Goal: Task Accomplishment & Management: Manage account settings

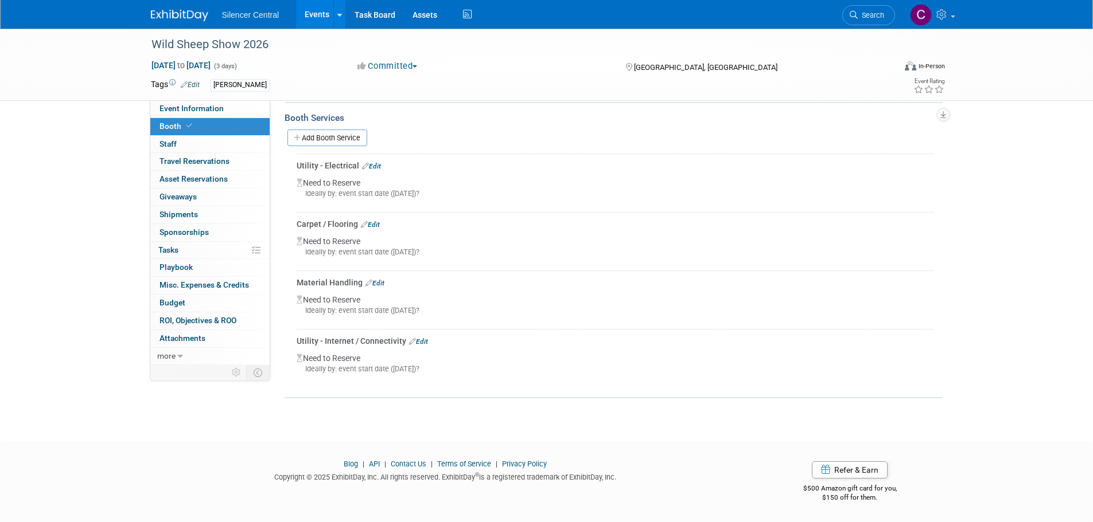
click at [183, 15] on img at bounding box center [179, 15] width 57 height 11
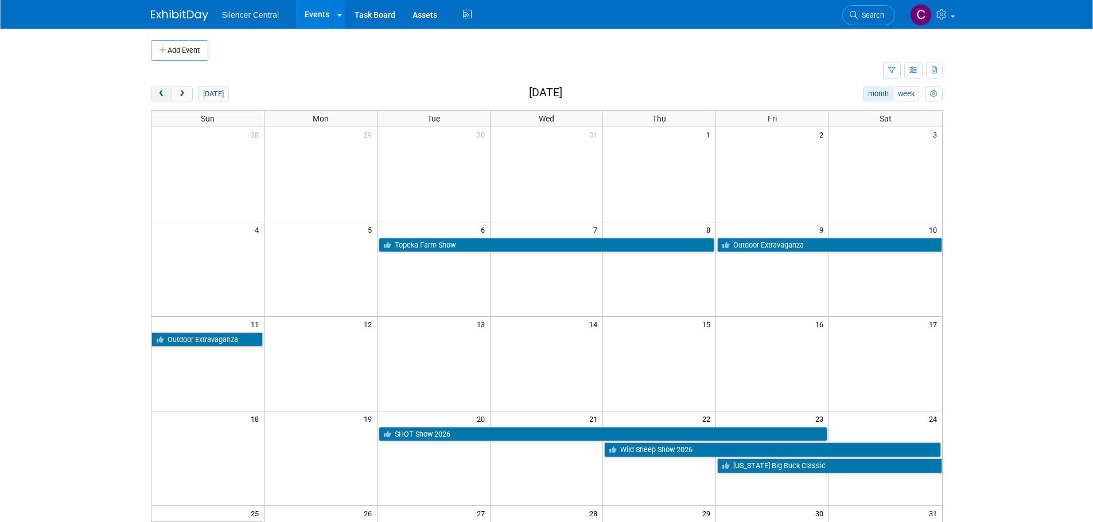
click at [163, 92] on span "prev" at bounding box center [161, 94] width 9 height 7
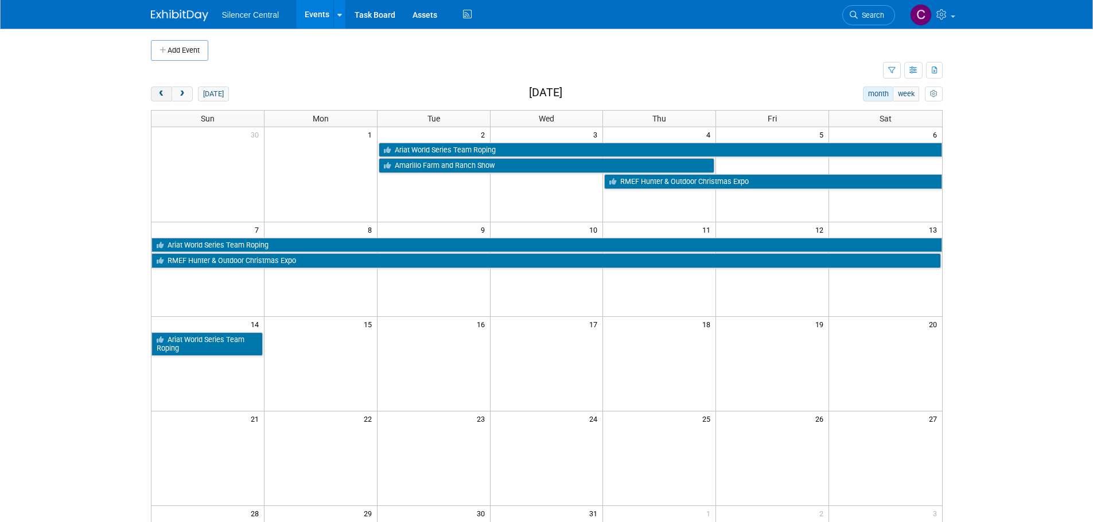
click at [163, 92] on span "prev" at bounding box center [161, 94] width 9 height 7
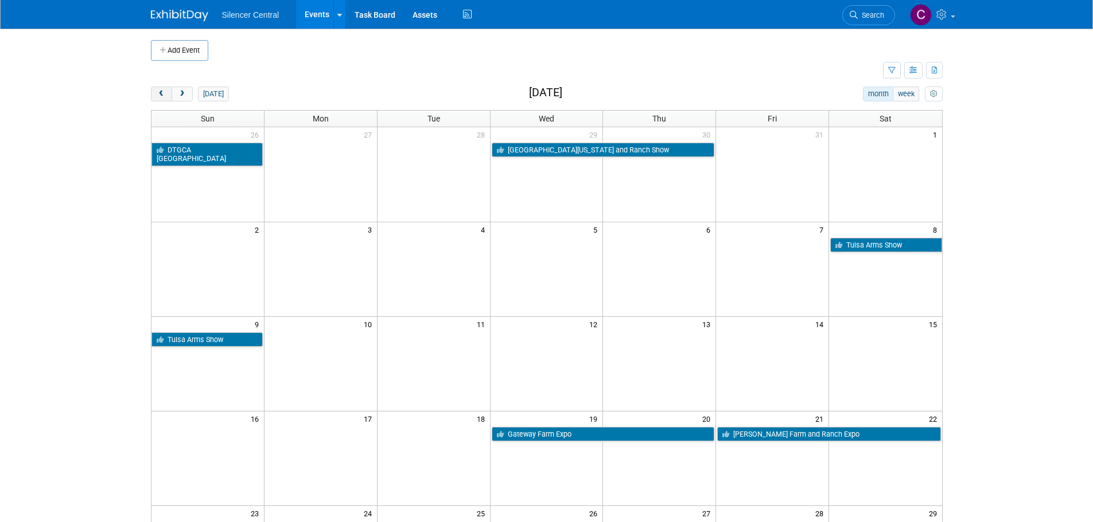
click at [161, 96] on span "prev" at bounding box center [161, 94] width 9 height 7
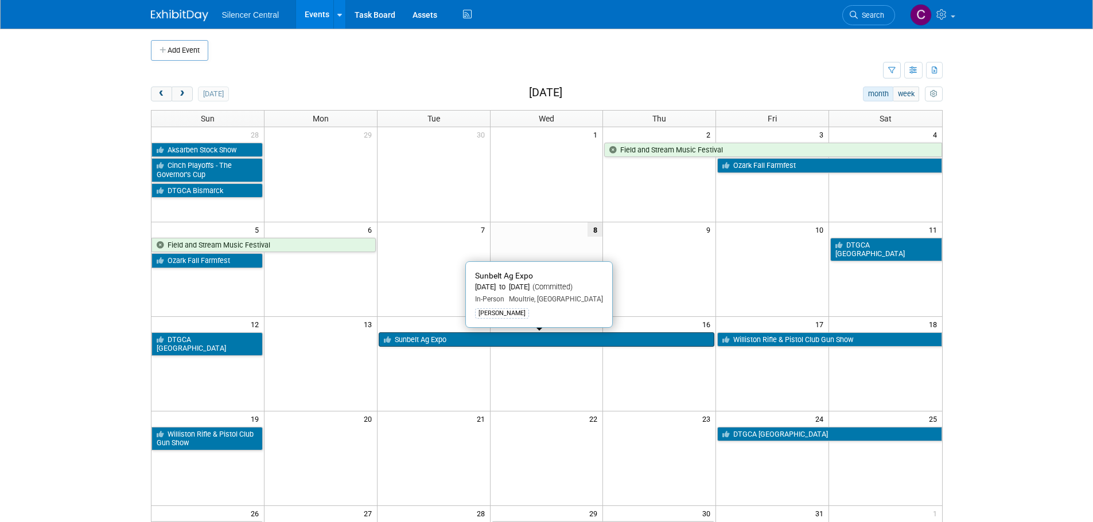
click at [436, 342] on link "Sunbelt Ag Expo" at bounding box center [547, 340] width 336 height 15
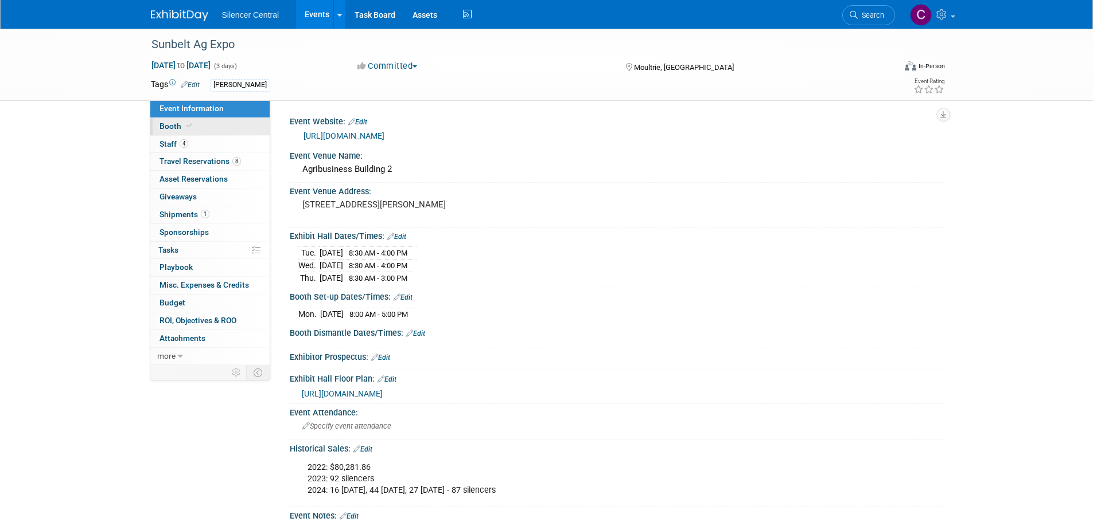
click at [202, 126] on link "Booth" at bounding box center [209, 126] width 119 height 17
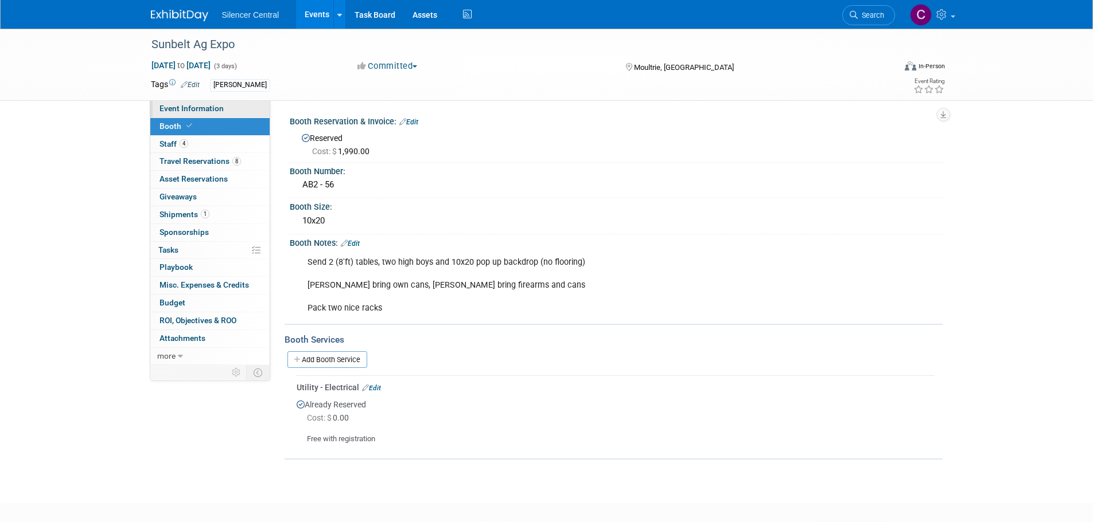
click at [212, 111] on span "Event Information" at bounding box center [191, 108] width 64 height 9
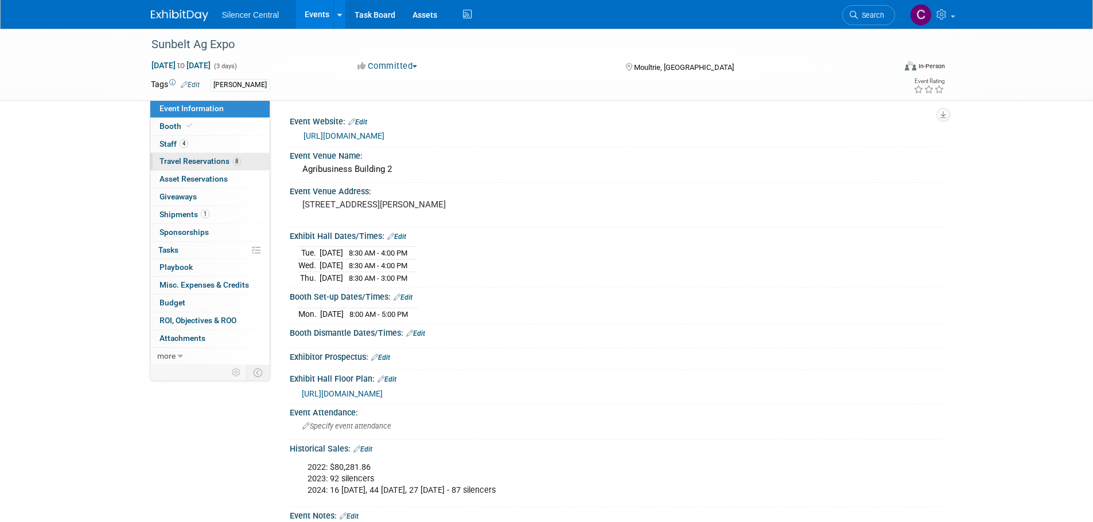
click at [193, 160] on span "Travel Reservations 8" at bounding box center [199, 161] width 81 height 9
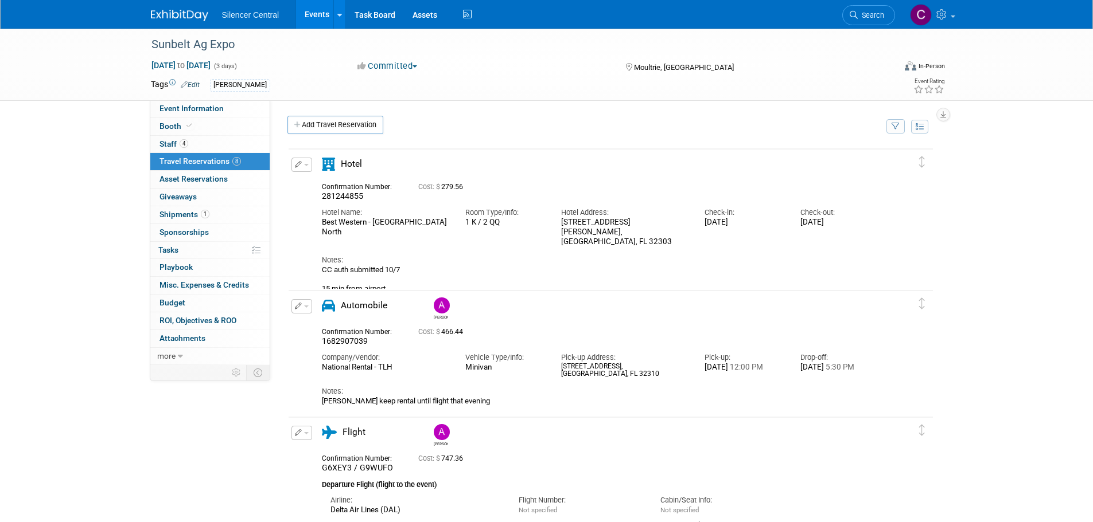
click at [190, 17] on img at bounding box center [179, 15] width 57 height 11
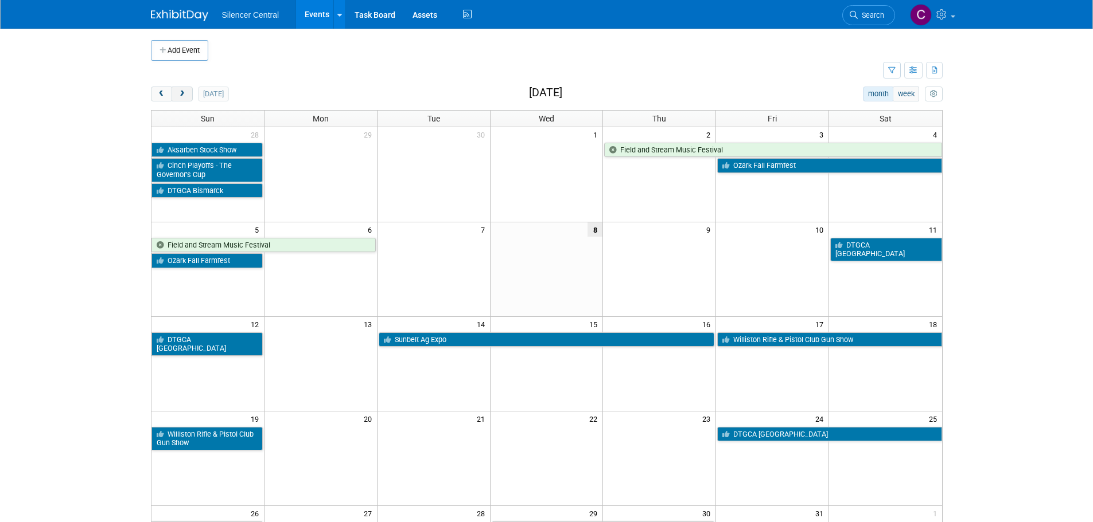
click at [189, 97] on button "next" at bounding box center [181, 94] width 21 height 15
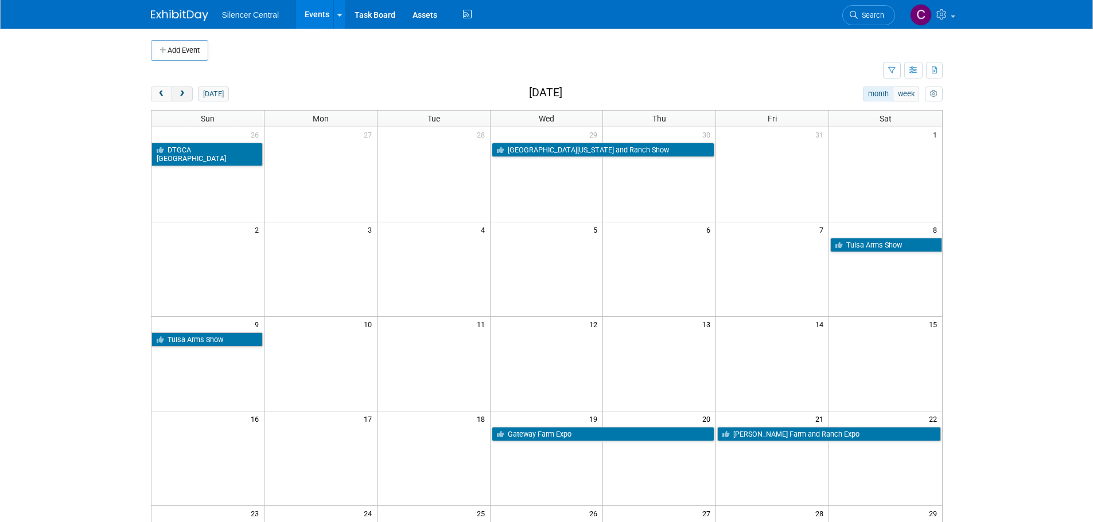
click at [188, 97] on button "next" at bounding box center [181, 94] width 21 height 15
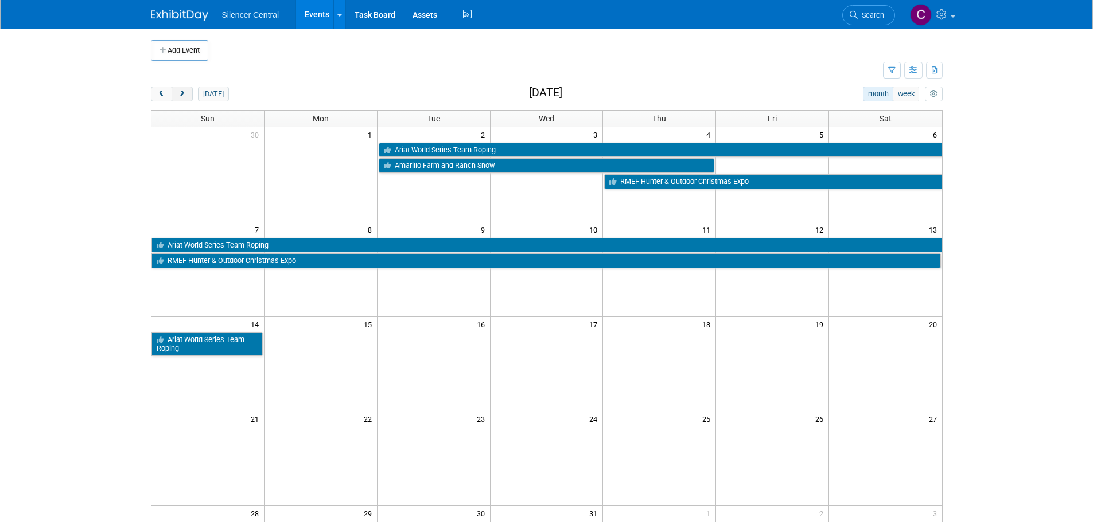
click at [188, 97] on button "next" at bounding box center [181, 94] width 21 height 15
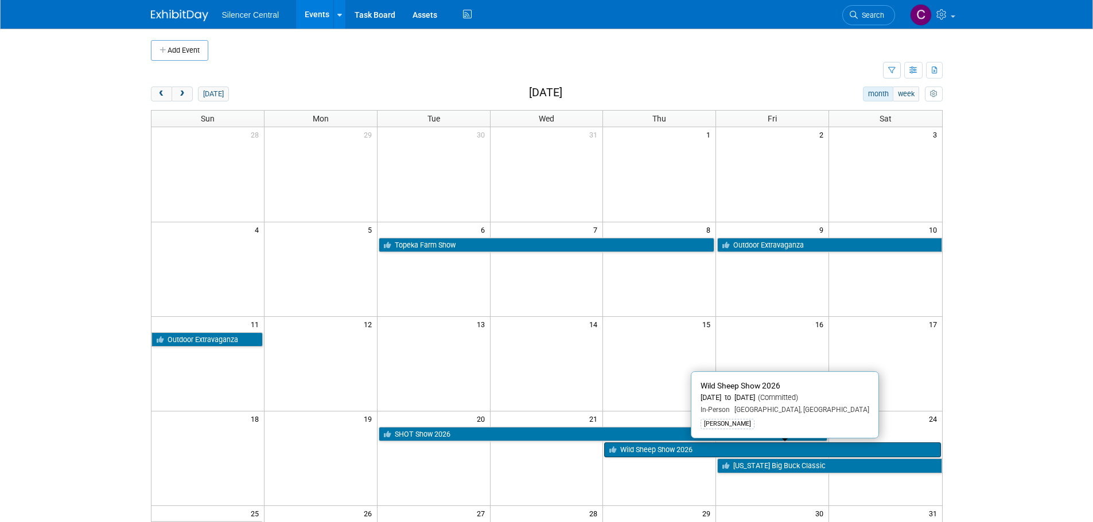
click at [637, 456] on link "Wild Sheep Show 2026" at bounding box center [772, 450] width 336 height 15
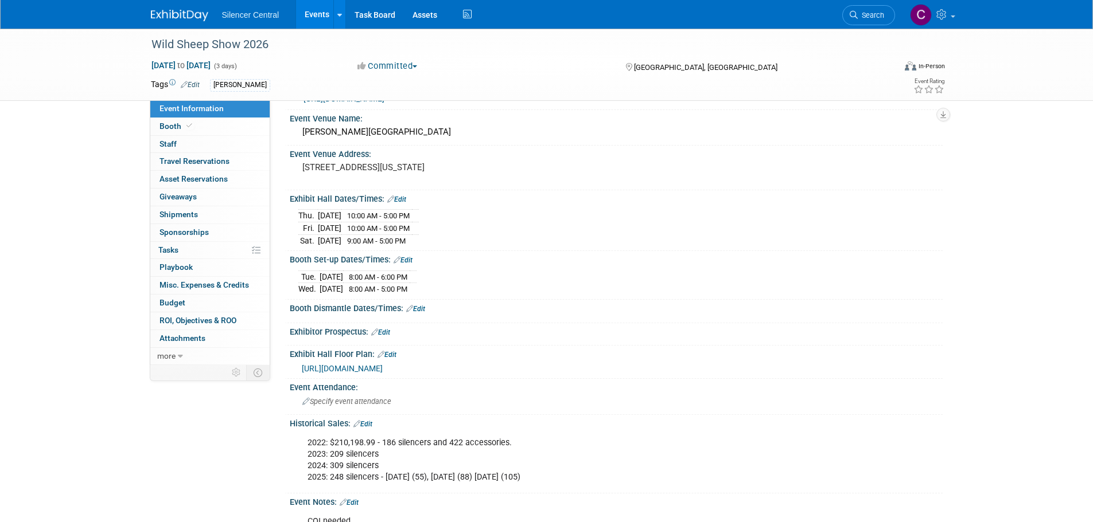
scroll to position [57, 0]
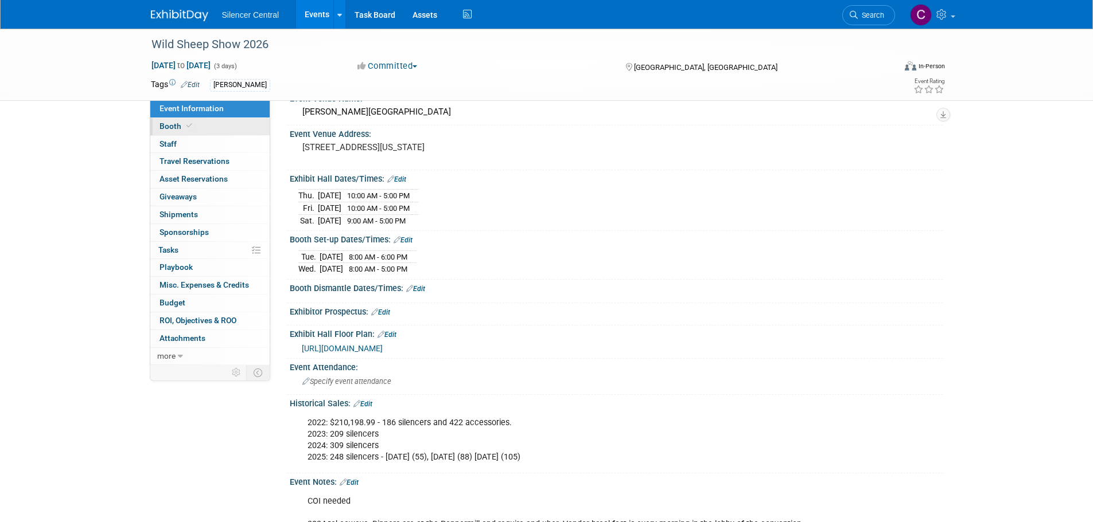
click at [182, 134] on link "Booth" at bounding box center [209, 126] width 119 height 17
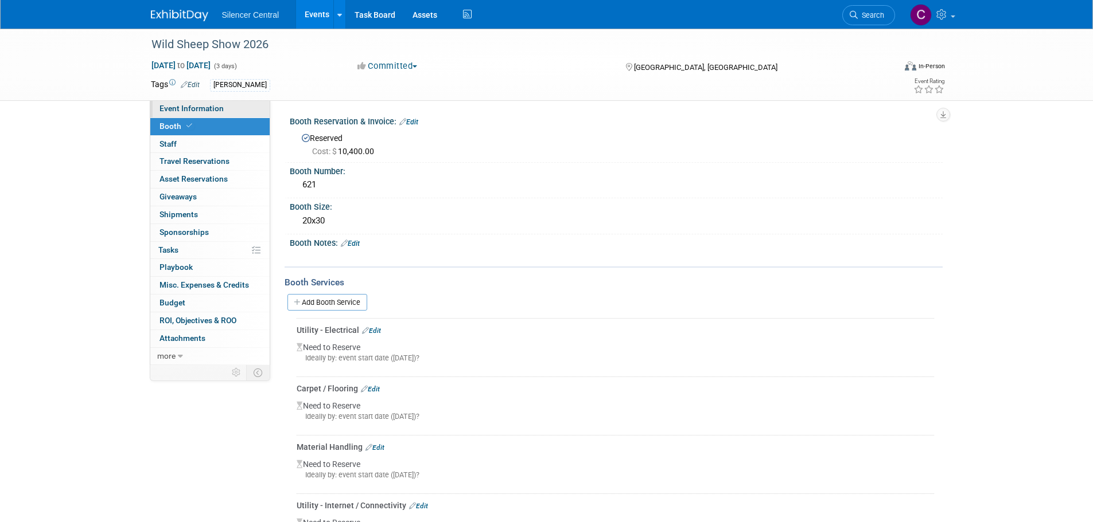
click at [195, 110] on span "Event Information" at bounding box center [191, 108] width 64 height 9
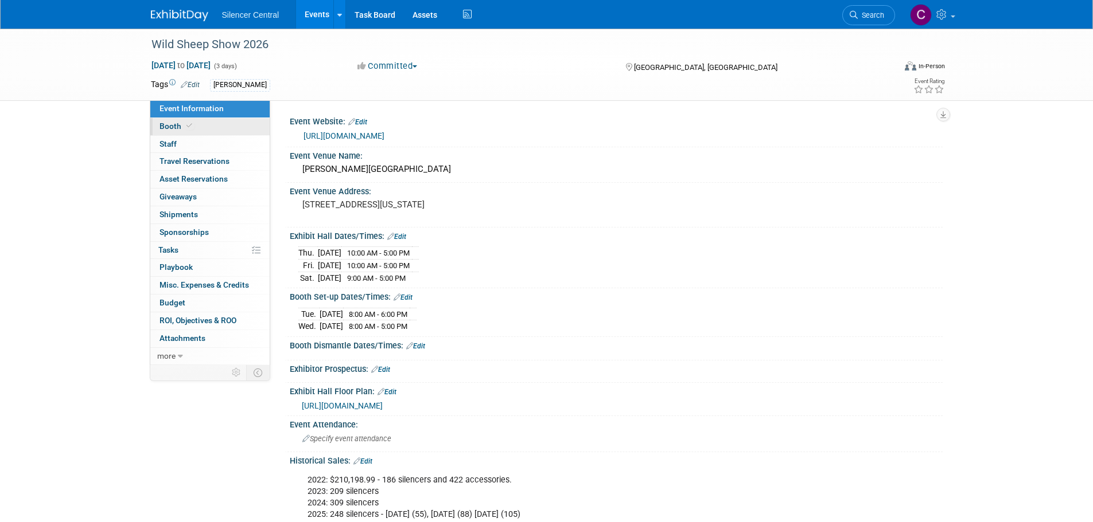
click at [190, 127] on icon at bounding box center [189, 126] width 6 height 6
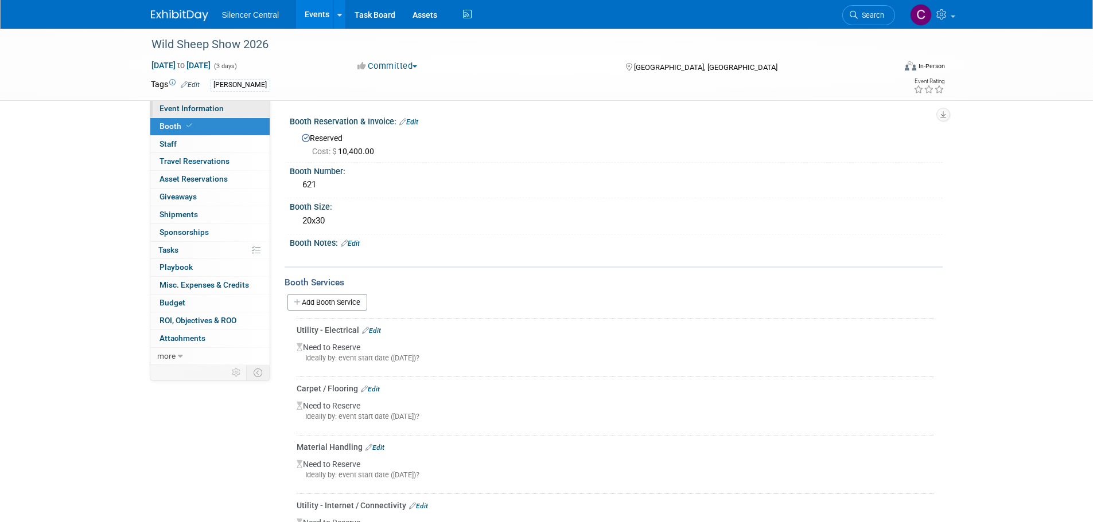
click at [189, 106] on span "Event Information" at bounding box center [191, 108] width 64 height 9
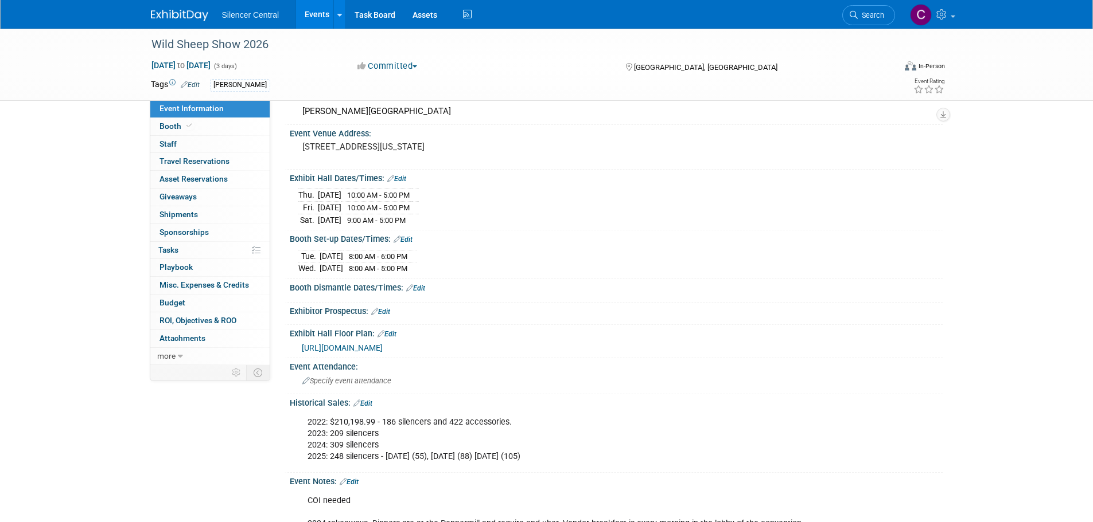
scroll to position [57, 0]
click at [409, 236] on link "Edit" at bounding box center [402, 240] width 19 height 8
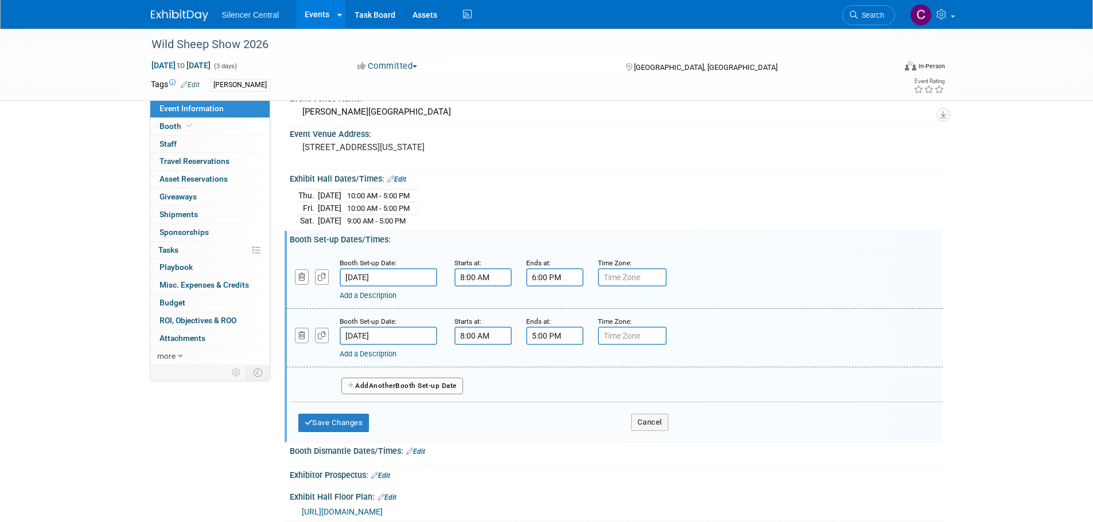
click at [408, 274] on input "Jan 14, 2025" at bounding box center [388, 277] width 97 height 18
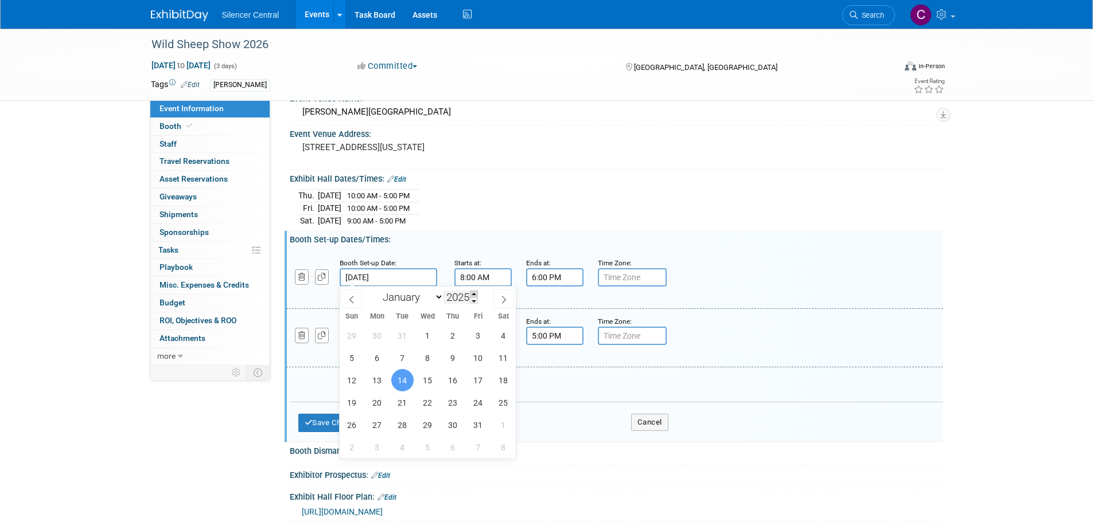
click at [472, 296] on span at bounding box center [474, 294] width 8 height 7
type input "2026"
click at [406, 405] on span "20" at bounding box center [402, 403] width 22 height 22
type input "Jan 20, 2026"
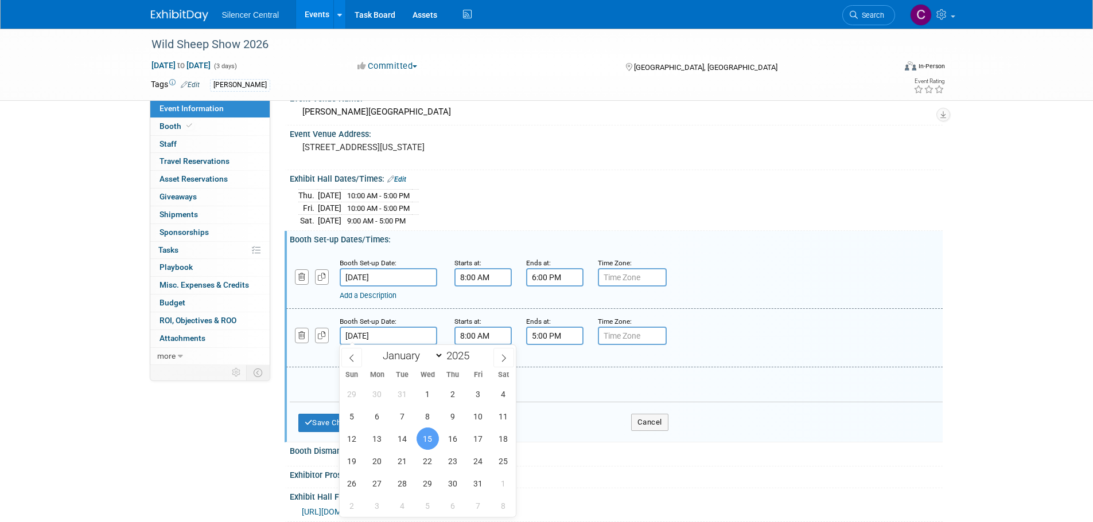
click at [420, 331] on input "Jan 15, 2025" at bounding box center [388, 336] width 97 height 18
click at [475, 353] on span at bounding box center [474, 352] width 8 height 7
type input "2026"
click at [425, 461] on span "21" at bounding box center [427, 461] width 22 height 22
type input "Jan 21, 2026"
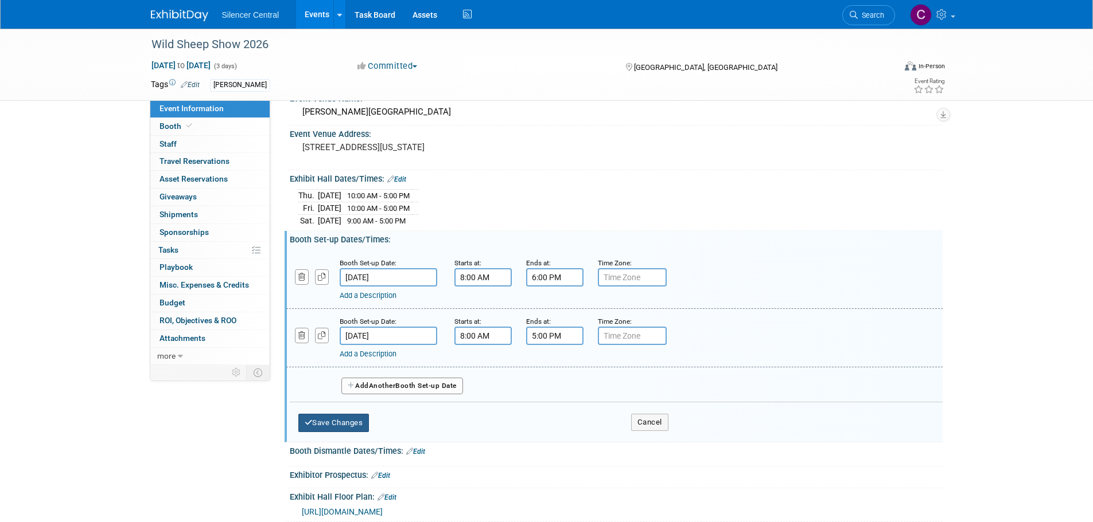
click at [331, 424] on button "Save Changes" at bounding box center [333, 423] width 71 height 18
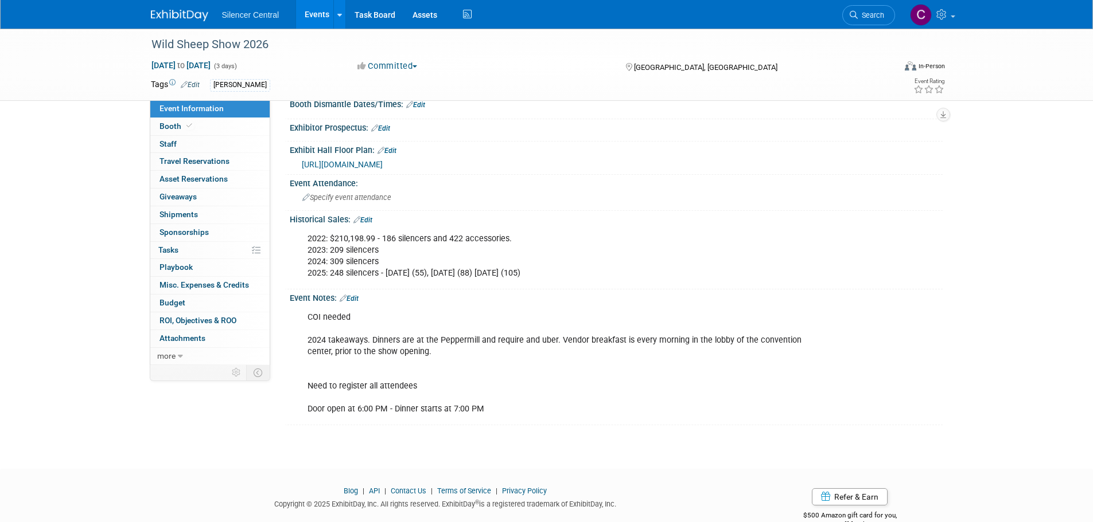
scroll to position [267, 0]
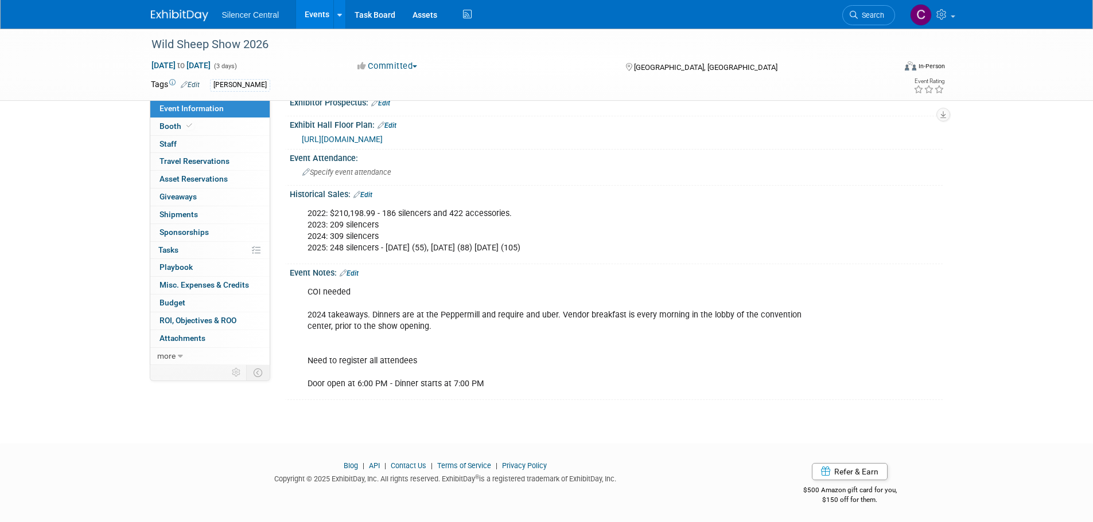
click at [185, 15] on img at bounding box center [179, 15] width 57 height 11
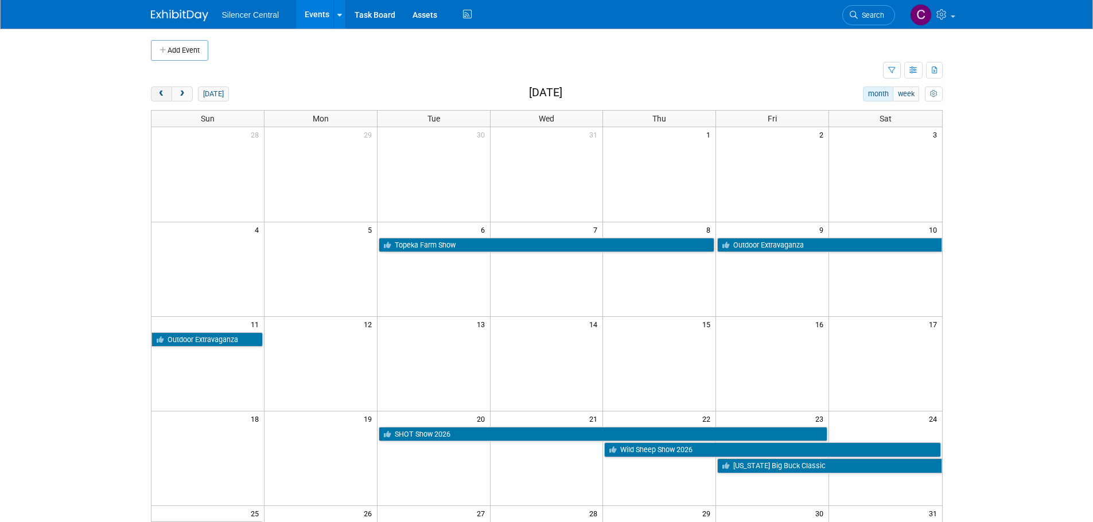
click at [159, 96] on span "prev" at bounding box center [161, 94] width 9 height 7
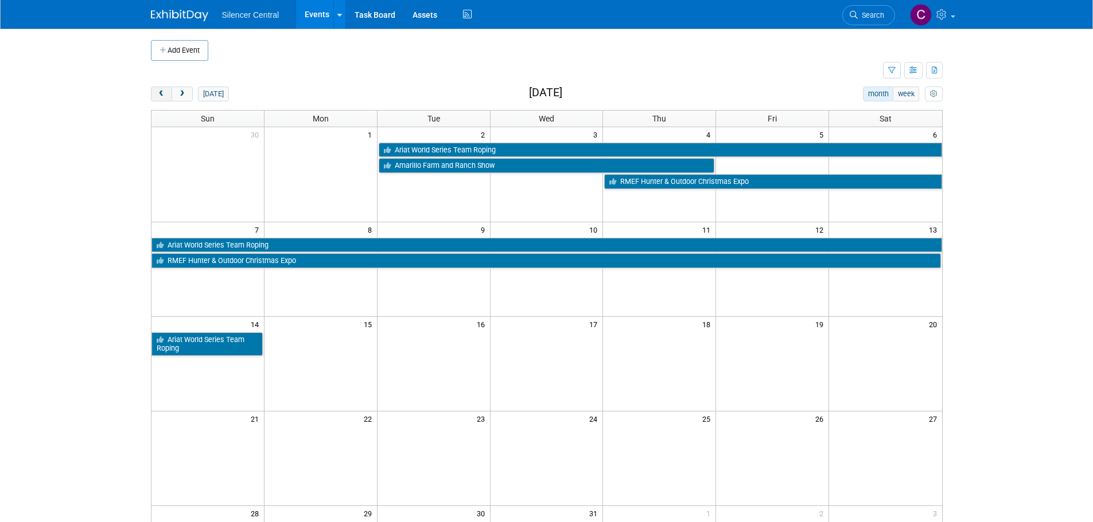
click at [159, 96] on span "prev" at bounding box center [161, 94] width 9 height 7
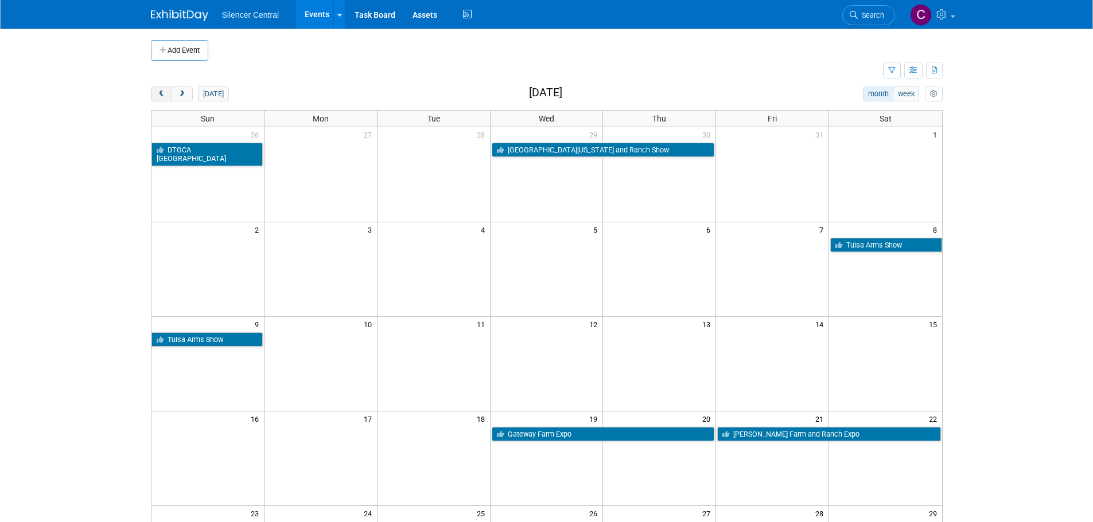
click at [159, 96] on span "prev" at bounding box center [161, 94] width 9 height 7
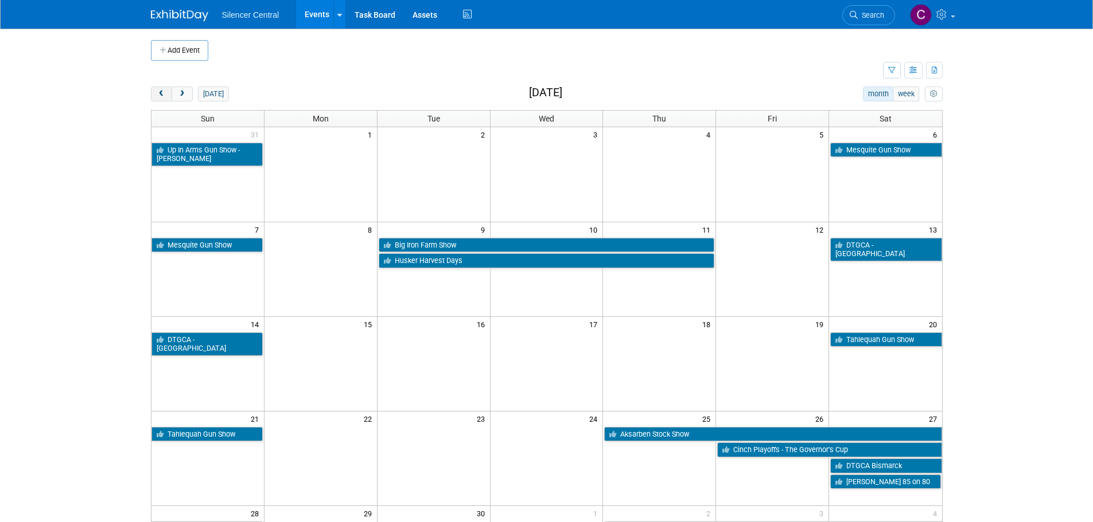
click at [159, 96] on span "prev" at bounding box center [161, 94] width 9 height 7
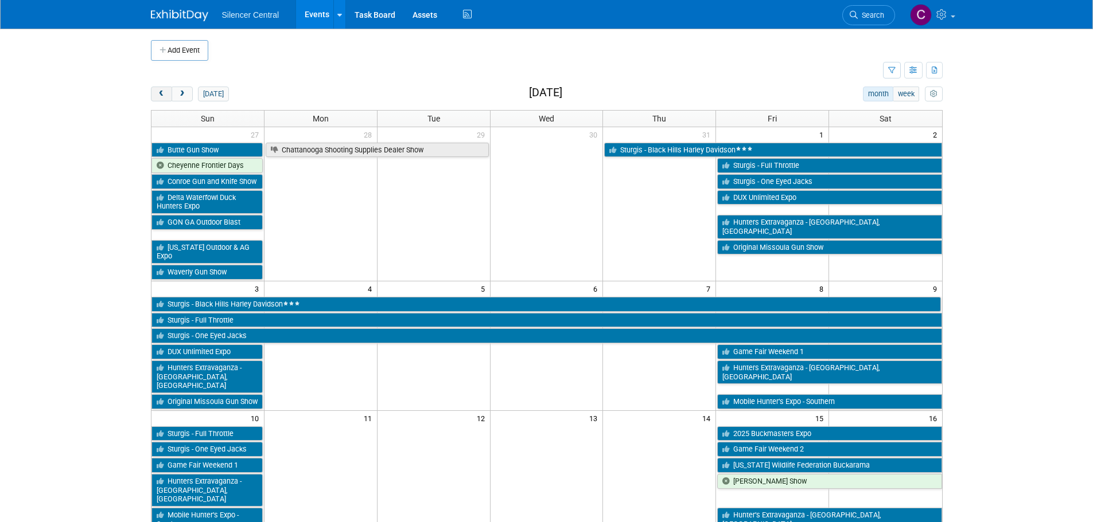
click at [159, 96] on span "prev" at bounding box center [161, 94] width 9 height 7
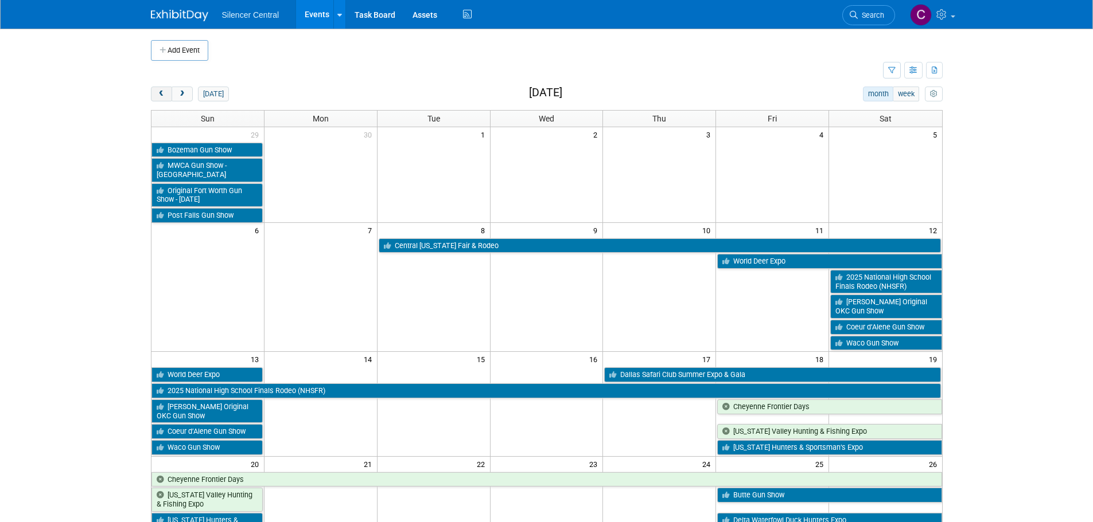
click at [159, 96] on span "prev" at bounding box center [161, 94] width 9 height 7
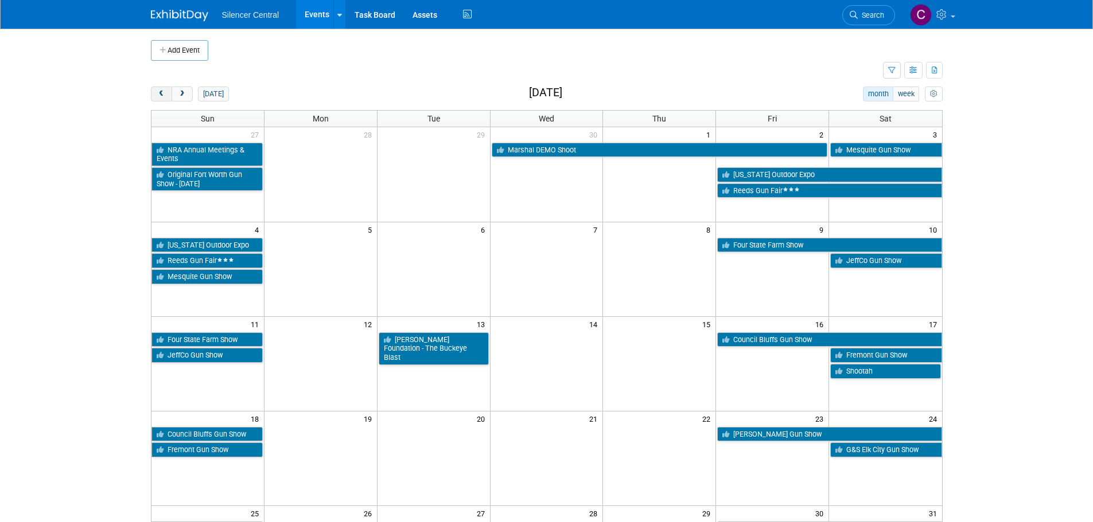
click at [159, 96] on span "prev" at bounding box center [161, 94] width 9 height 7
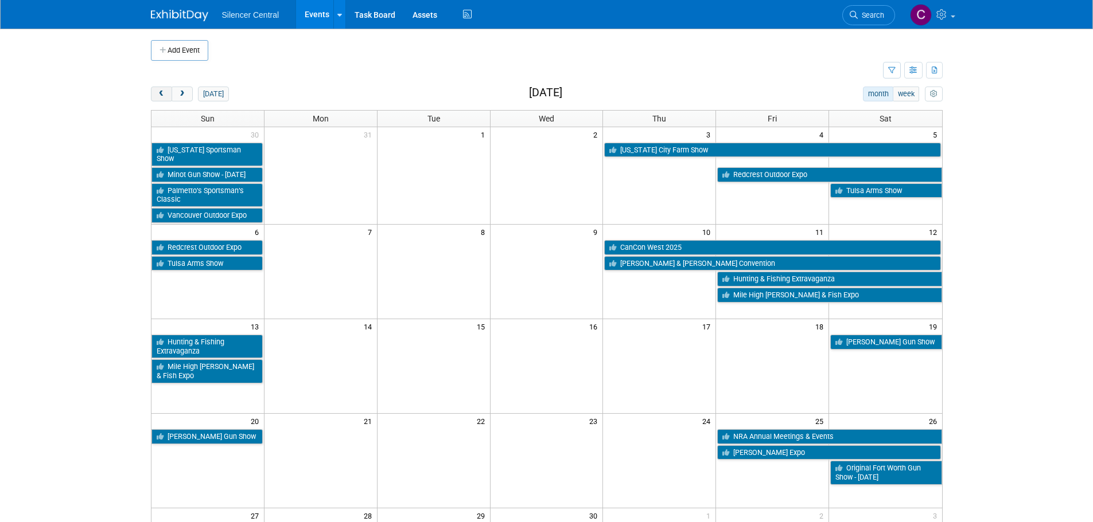
click at [159, 96] on span "prev" at bounding box center [161, 94] width 9 height 7
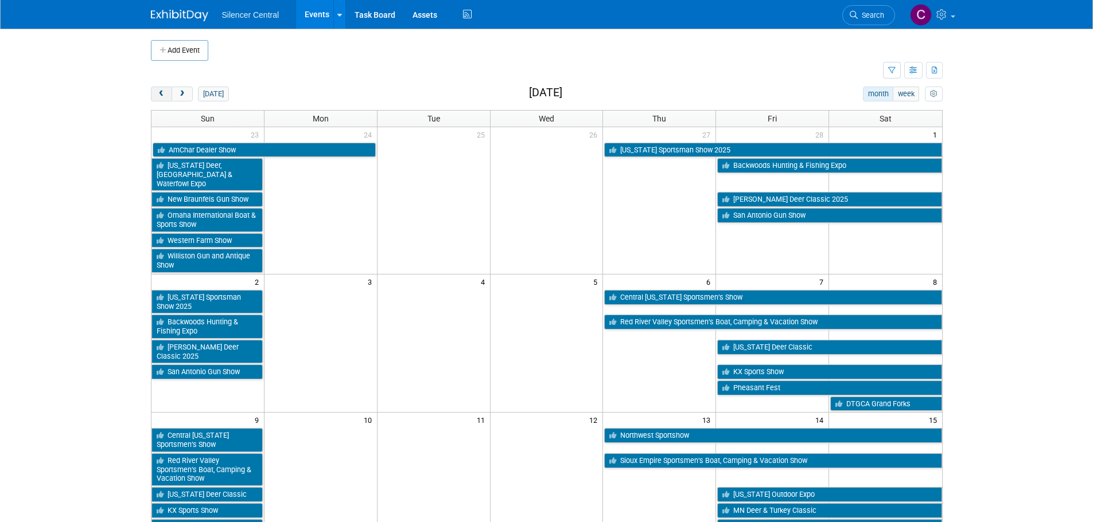
click at [159, 96] on span "prev" at bounding box center [161, 94] width 9 height 7
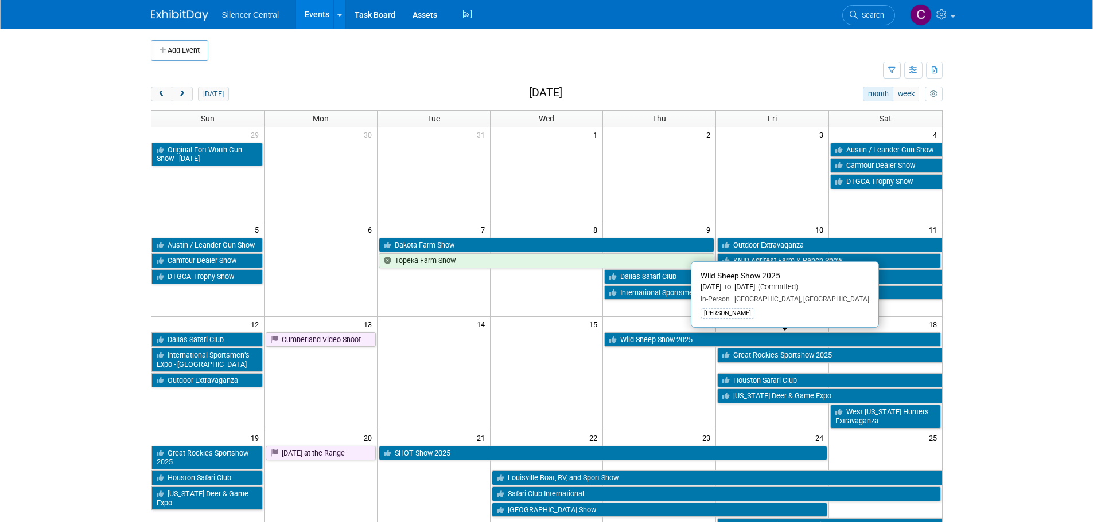
click at [685, 341] on link "Wild Sheep Show 2025" at bounding box center [772, 340] width 336 height 15
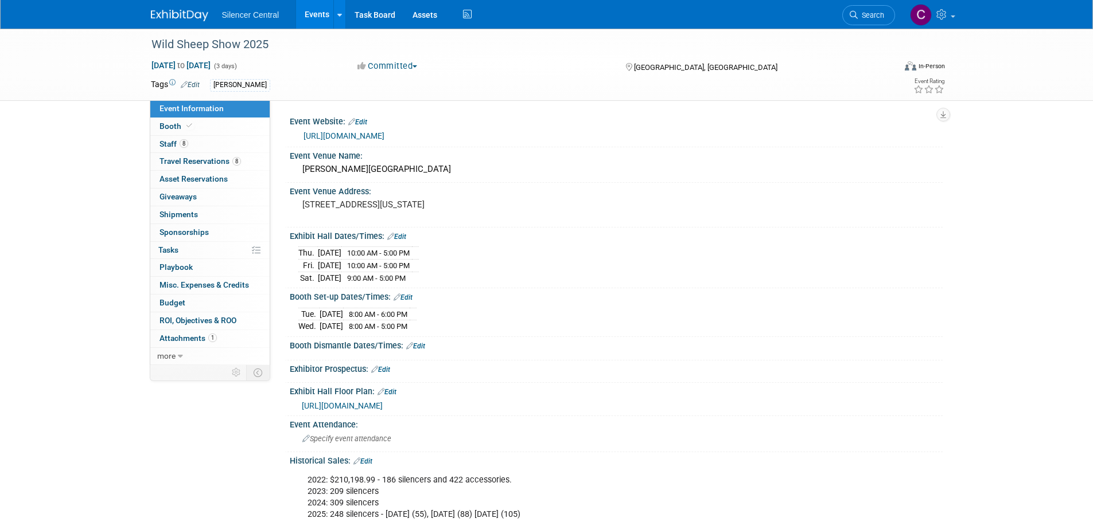
click at [166, 15] on img at bounding box center [179, 15] width 57 height 11
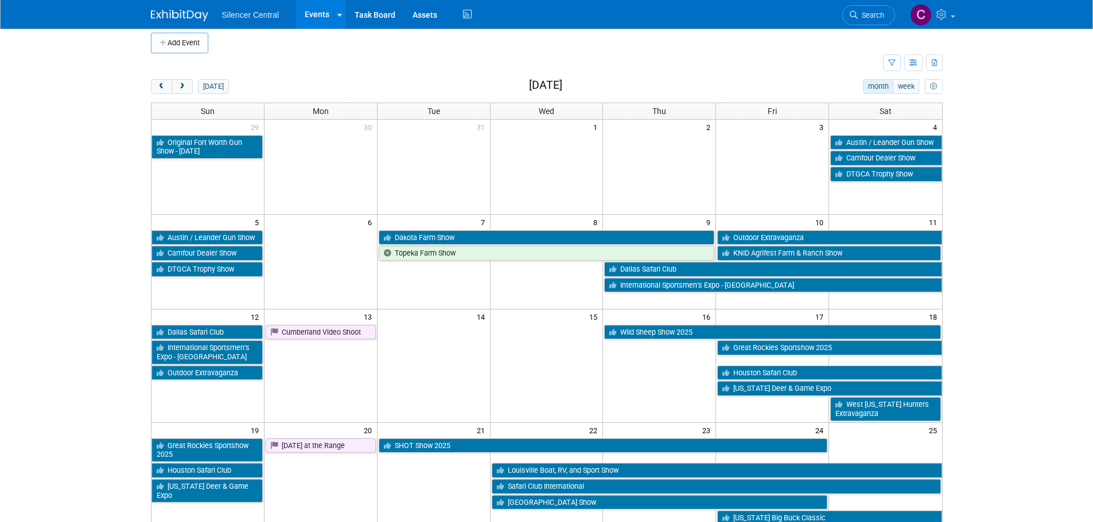
scroll to position [57, 0]
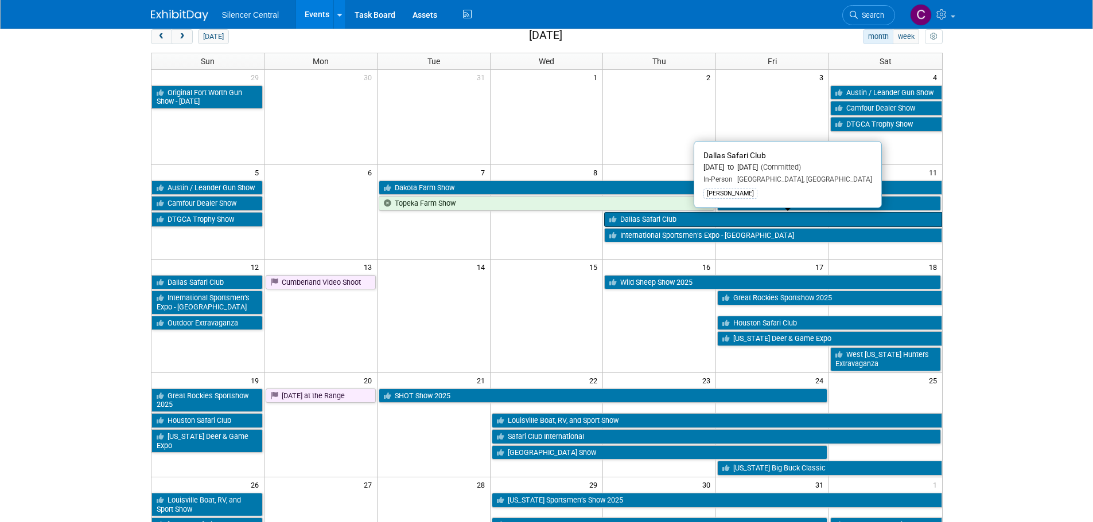
click at [676, 216] on link "Dallas Safari Club" at bounding box center [772, 219] width 337 height 15
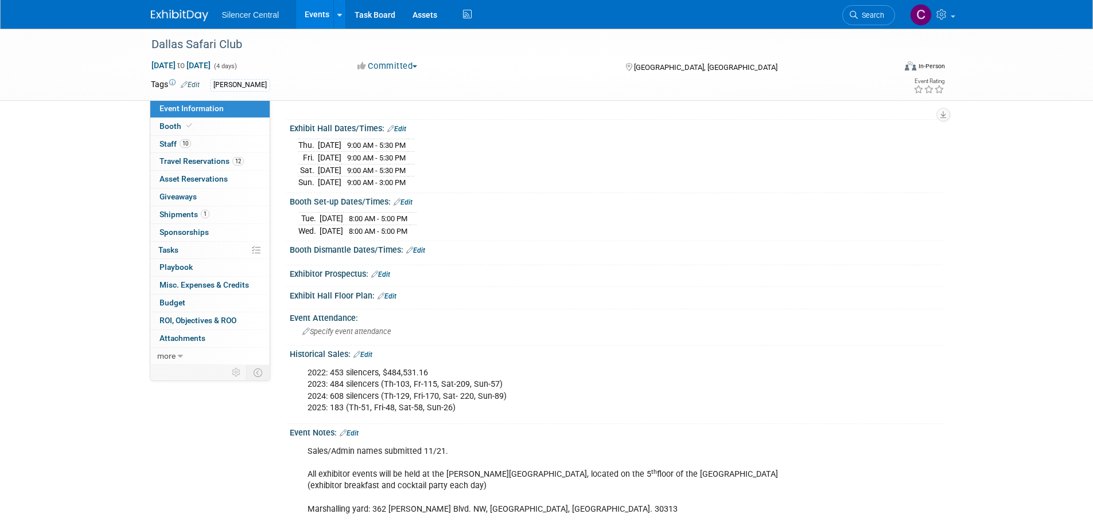
scroll to position [115, 0]
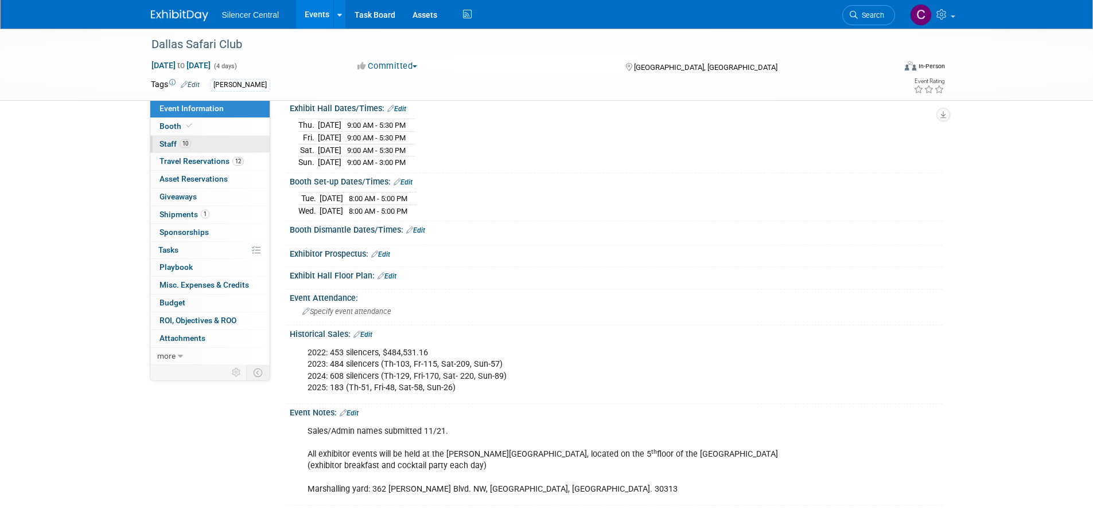
click at [211, 142] on link "10 Staff 10" at bounding box center [209, 144] width 119 height 17
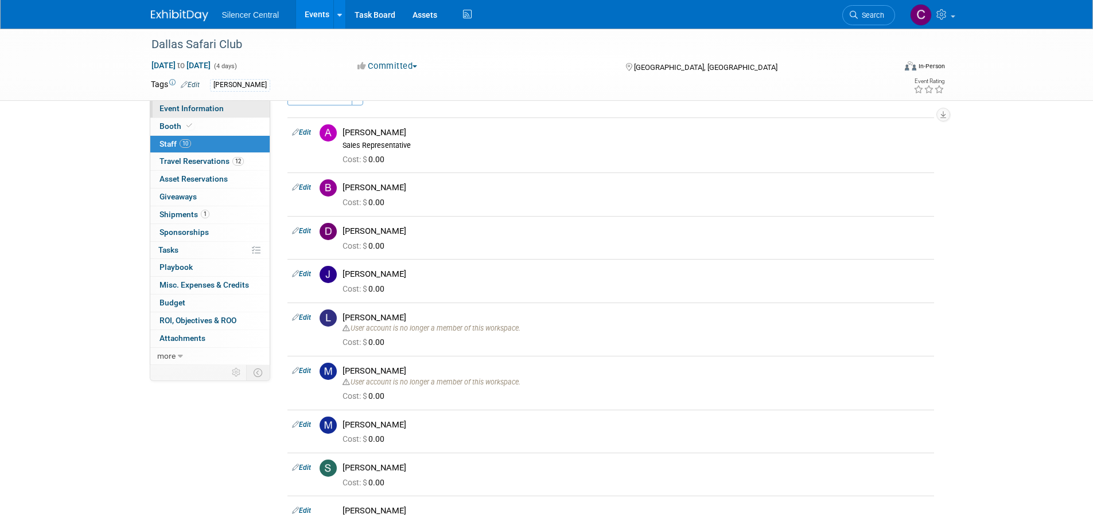
scroll to position [0, 0]
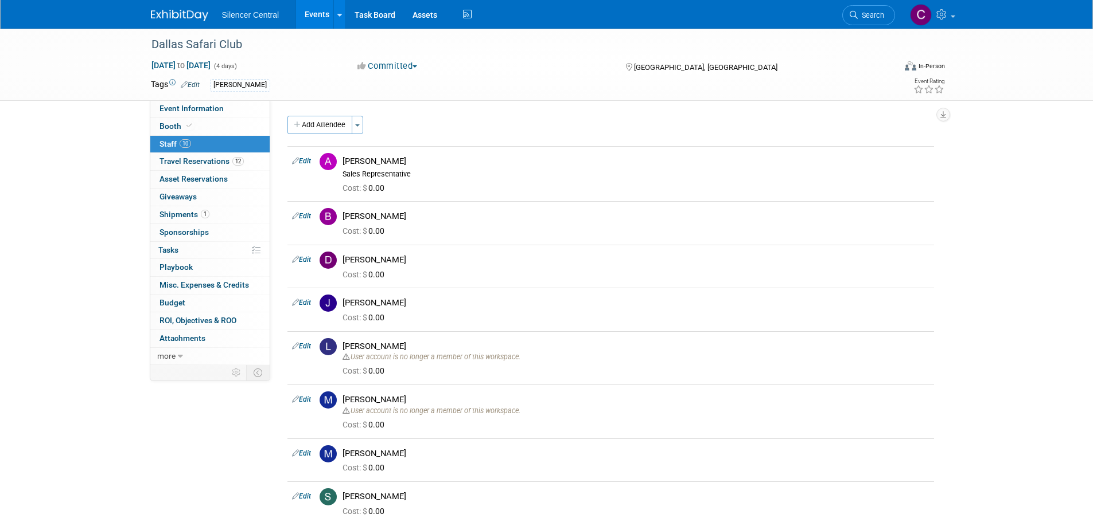
click at [181, 3] on div at bounding box center [186, 10] width 71 height 21
click at [185, 7] on link at bounding box center [186, 9] width 71 height 9
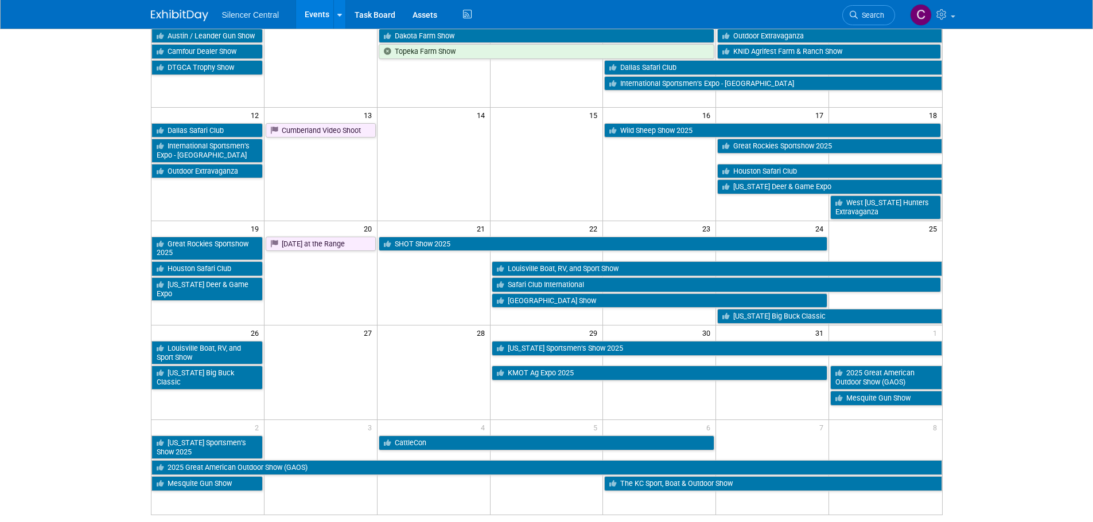
scroll to position [229, 0]
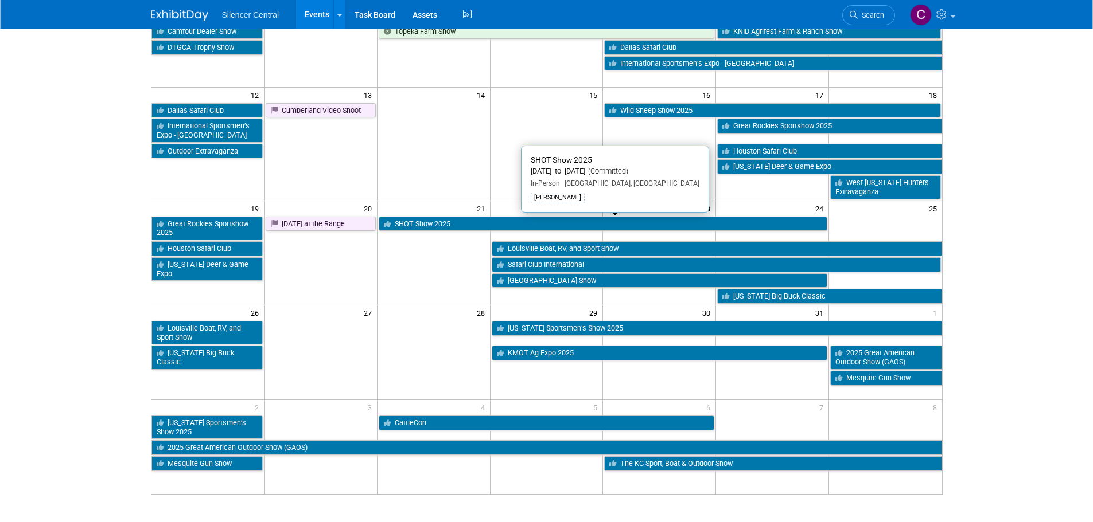
drag, startPoint x: 401, startPoint y: 231, endPoint x: 443, endPoint y: 172, distance: 72.4
click at [443, 172] on td at bounding box center [433, 150] width 113 height 97
click at [442, 173] on td at bounding box center [433, 150] width 113 height 97
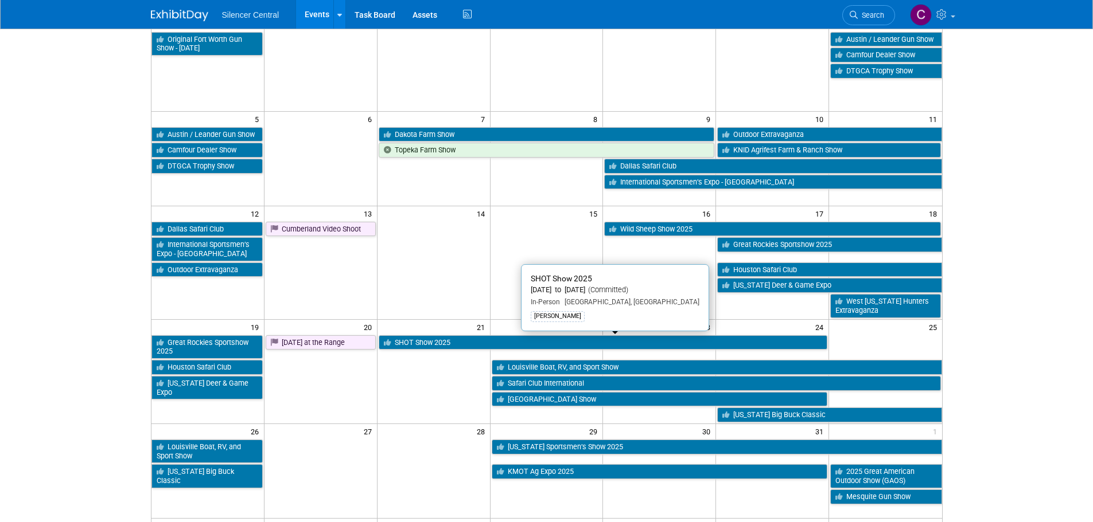
scroll to position [0, 0]
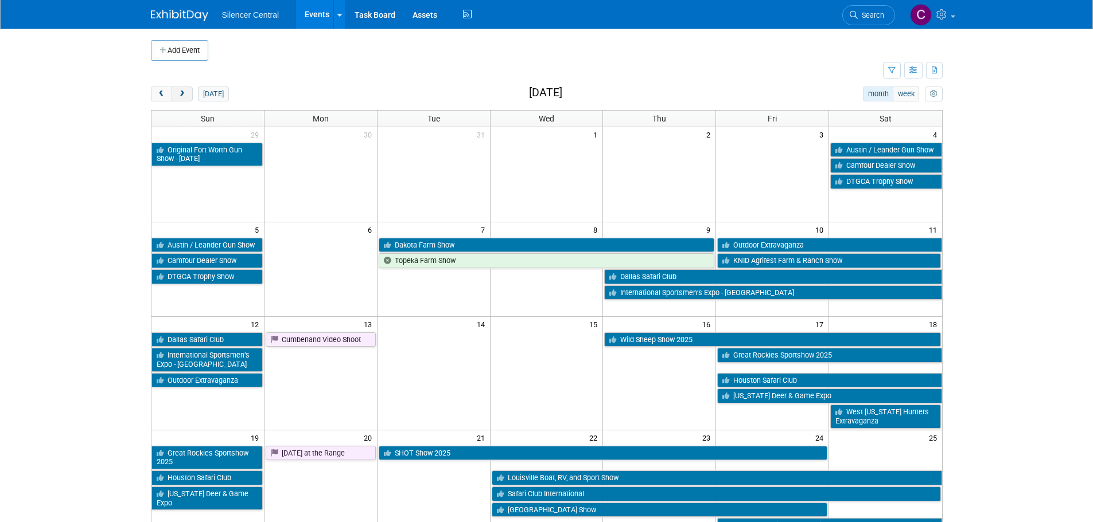
click at [186, 99] on button "next" at bounding box center [181, 94] width 21 height 15
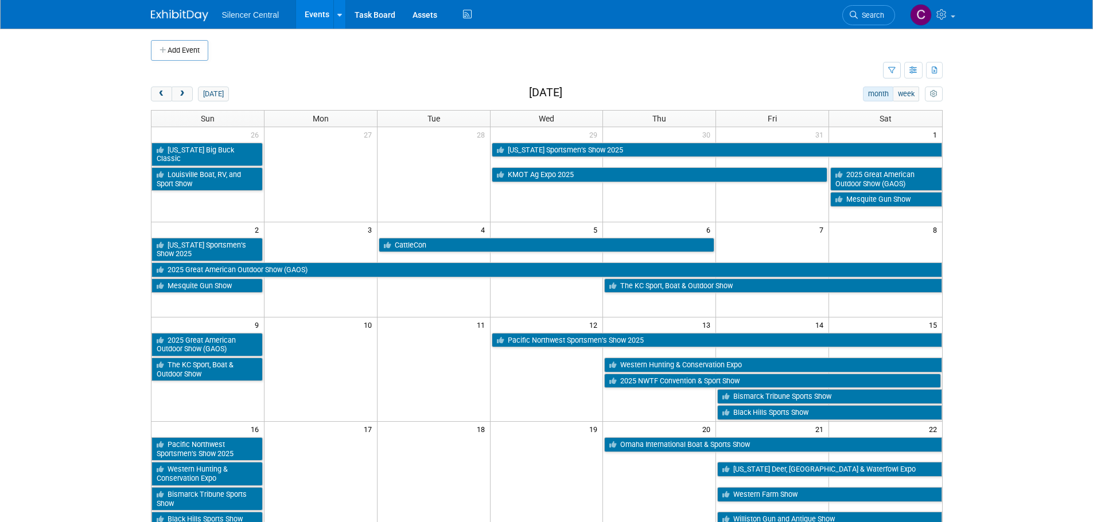
drag, startPoint x: 178, startPoint y: 93, endPoint x: 196, endPoint y: 100, distance: 18.5
click at [178, 93] on span "next" at bounding box center [182, 94] width 9 height 7
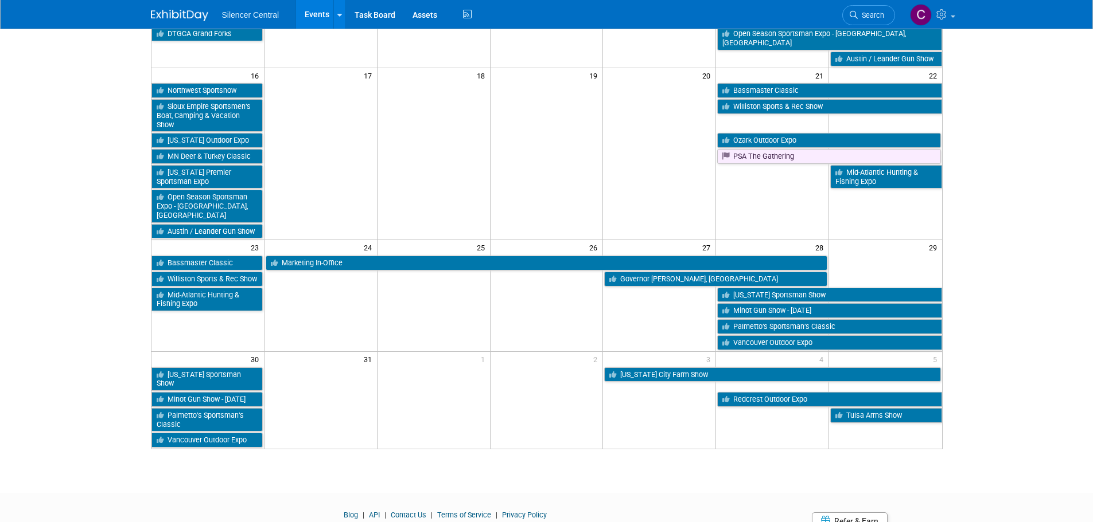
scroll to position [516, 0]
